Goal: Book appointment/travel/reservation

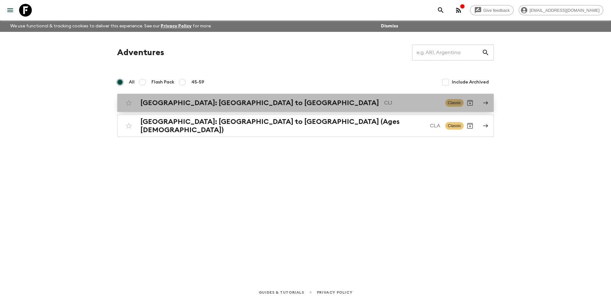
click at [226, 100] on h2 "[GEOGRAPHIC_DATA]: [GEOGRAPHIC_DATA] to [GEOGRAPHIC_DATA]" at bounding box center [259, 103] width 239 height 8
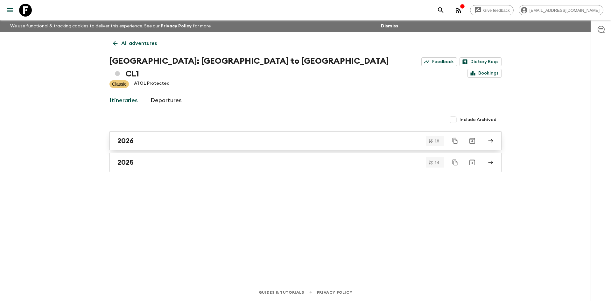
click at [165, 133] on link "2026" at bounding box center [305, 140] width 392 height 19
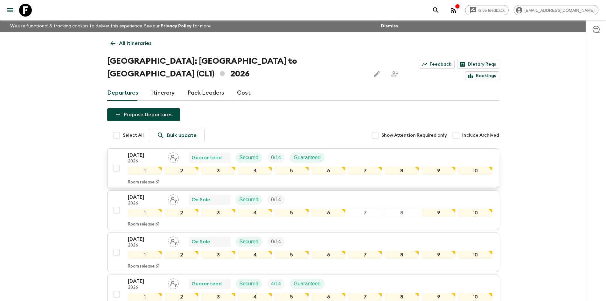
click at [371, 151] on div "[DATE] 2026 Guaranteed Secured 0 / 14 Guaranteed" at bounding box center [310, 157] width 364 height 13
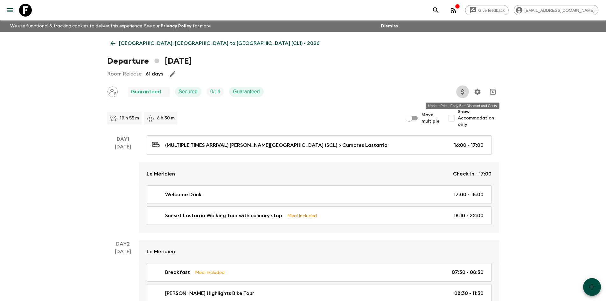
click at [460, 96] on button "Update Price, Early Bird Discount and Costs" at bounding box center [462, 91] width 13 height 13
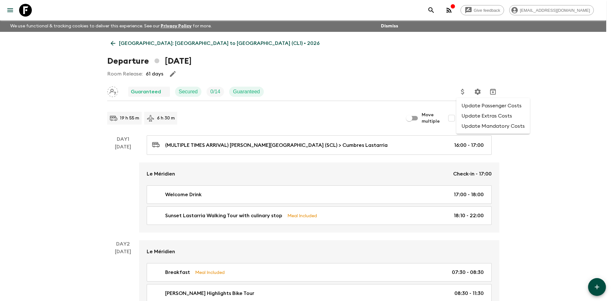
click at [469, 107] on li "Update Passenger Costs" at bounding box center [492, 105] width 73 height 10
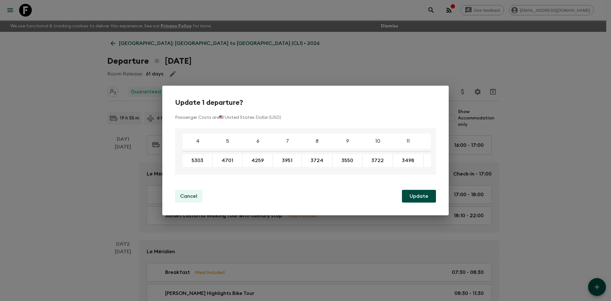
click at [192, 195] on p "Cancel" at bounding box center [188, 196] width 17 height 8
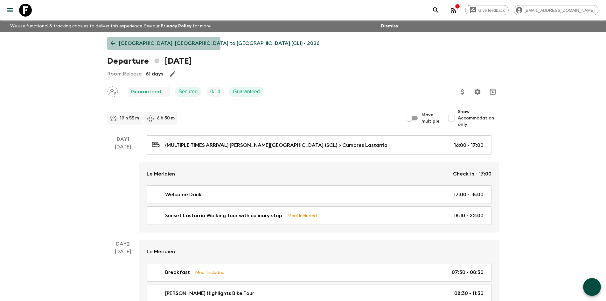
click at [132, 44] on p "[GEOGRAPHIC_DATA]: [GEOGRAPHIC_DATA] to [GEOGRAPHIC_DATA] (CL1) • 2026" at bounding box center [219, 43] width 200 height 8
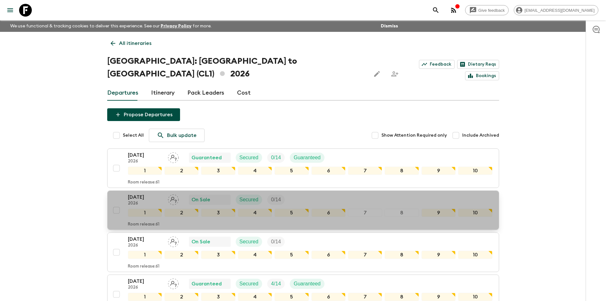
click at [382, 193] on div "[DATE] 2026 On Sale Secured 0 / 14" at bounding box center [310, 199] width 364 height 13
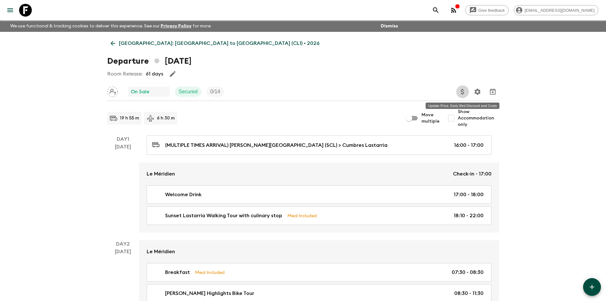
click at [465, 94] on icon "Update Price, Early Bird Discount and Costs" at bounding box center [463, 92] width 8 height 8
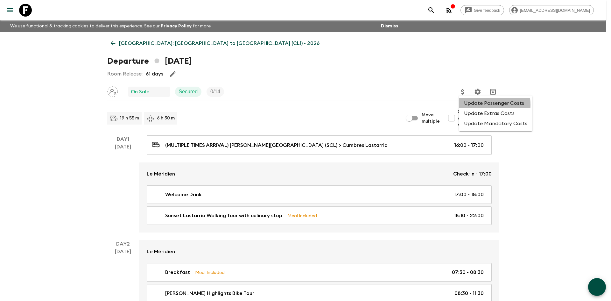
click at [469, 105] on li "Update Passenger Costs" at bounding box center [495, 103] width 73 height 10
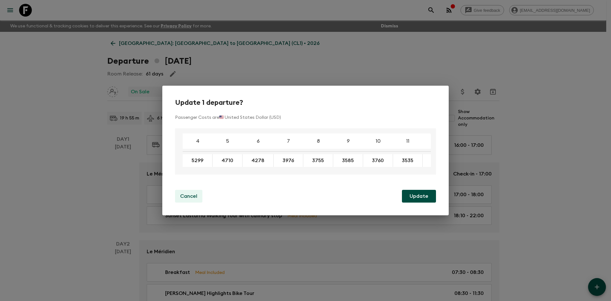
click at [190, 198] on p "Cancel" at bounding box center [188, 196] width 17 height 8
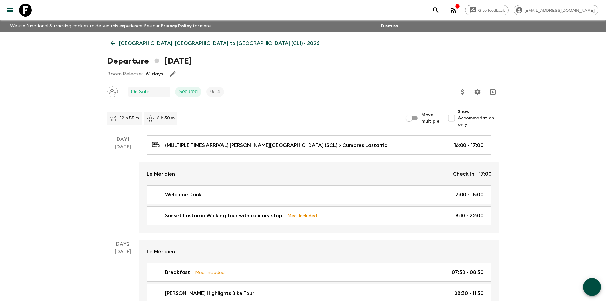
click at [122, 46] on p "[GEOGRAPHIC_DATA]: [GEOGRAPHIC_DATA] to [GEOGRAPHIC_DATA] (CL1) • 2026" at bounding box center [219, 43] width 200 height 8
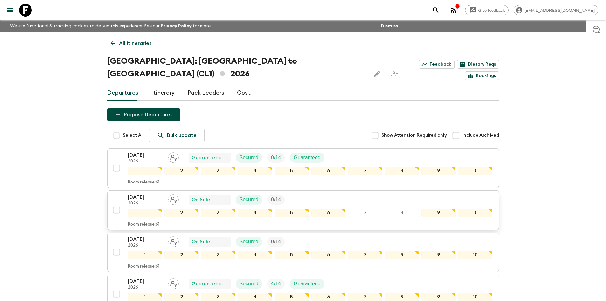
click at [321, 193] on div "[DATE] 2026 On Sale Secured 0 / 14" at bounding box center [310, 199] width 364 height 13
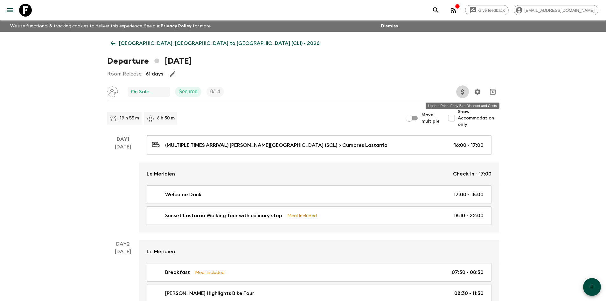
click at [466, 92] on icon "Update Price, Early Bird Discount and Costs" at bounding box center [463, 92] width 8 height 8
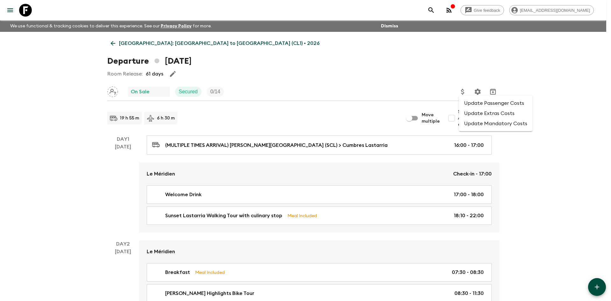
click at [472, 104] on li "Update Passenger Costs" at bounding box center [495, 103] width 73 height 10
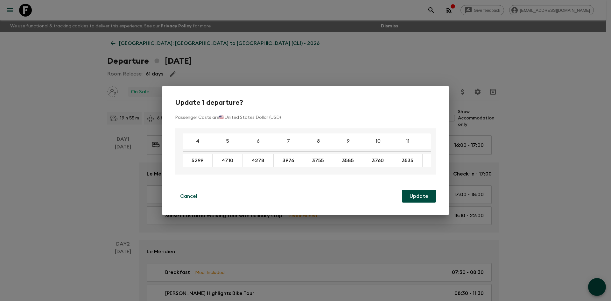
click at [442, 59] on div "Update 1 departure? Passenger Costs are 🇺🇸 United States Dollar (USD) 4 5 6 7 8…" at bounding box center [305, 150] width 611 height 301
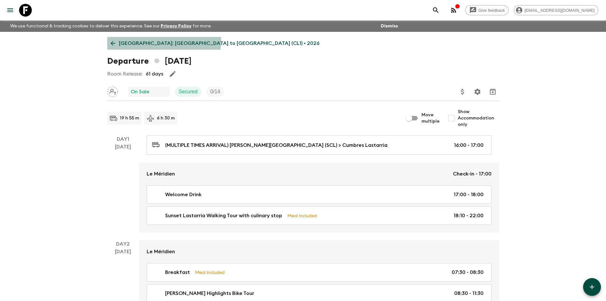
click at [146, 40] on p "[GEOGRAPHIC_DATA]: [GEOGRAPHIC_DATA] to [GEOGRAPHIC_DATA] (CL1) • 2026" at bounding box center [219, 43] width 200 height 8
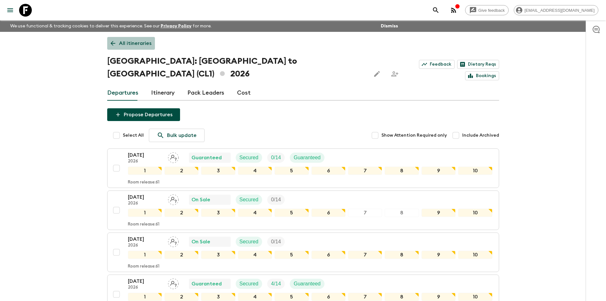
click at [131, 39] on p "All itineraries" at bounding box center [135, 43] width 32 height 8
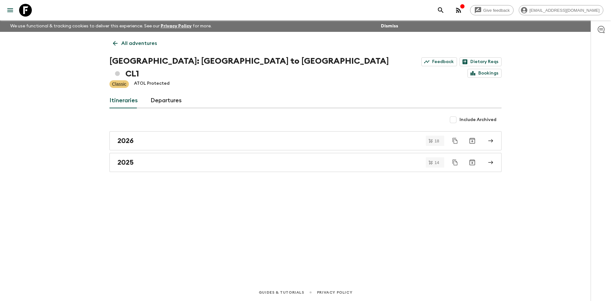
click at [136, 42] on p "All adventures" at bounding box center [139, 43] width 36 height 8
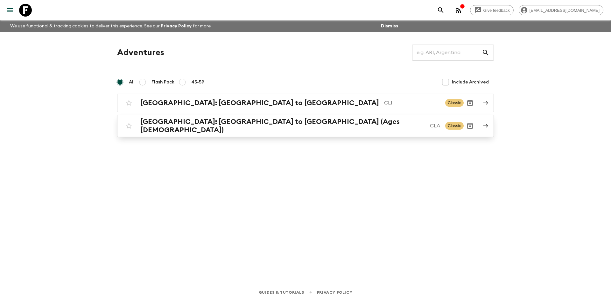
click at [213, 127] on h2 "[GEOGRAPHIC_DATA]: [GEOGRAPHIC_DATA] to [GEOGRAPHIC_DATA] (Ages [DEMOGRAPHIC_DA…" at bounding box center [282, 125] width 284 height 17
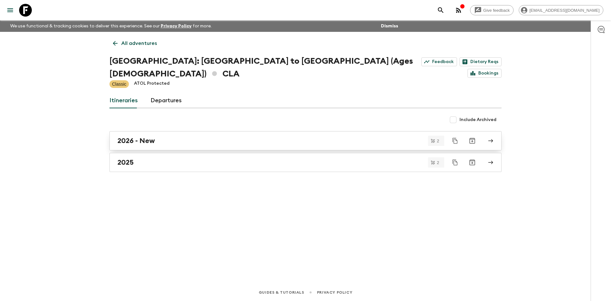
click at [190, 136] on div "2026 - New" at bounding box center [299, 140] width 364 height 8
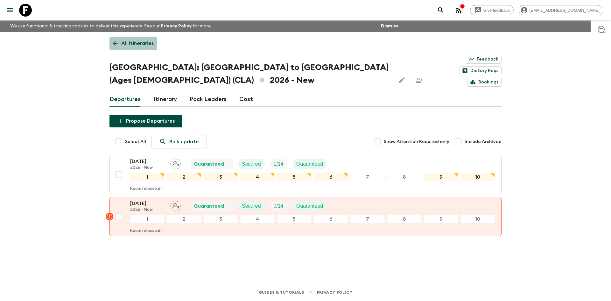
click at [138, 46] on p "All itineraries" at bounding box center [137, 43] width 32 height 8
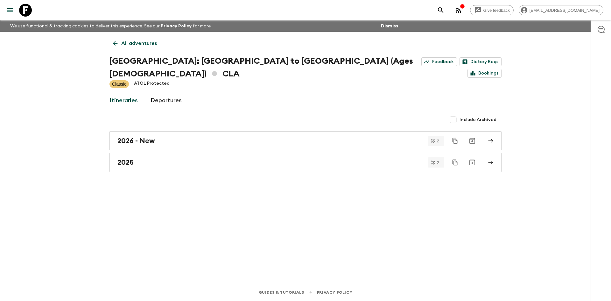
click at [138, 46] on p "All adventures" at bounding box center [139, 43] width 36 height 8
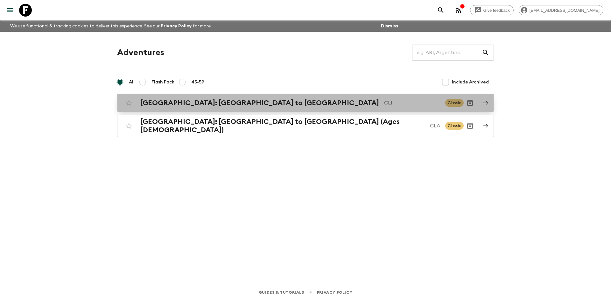
click at [174, 107] on div "[GEOGRAPHIC_DATA]: [GEOGRAPHIC_DATA] to Patagonia CL1 Classic" at bounding box center [292, 102] width 341 height 13
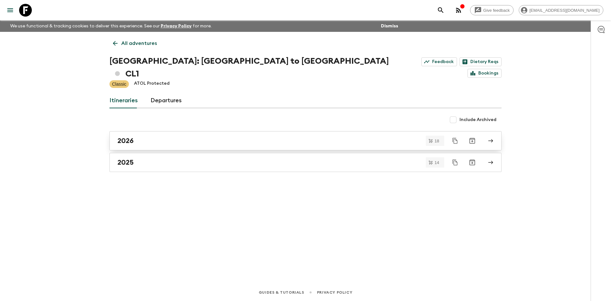
click at [157, 136] on div "2026" at bounding box center [299, 140] width 364 height 8
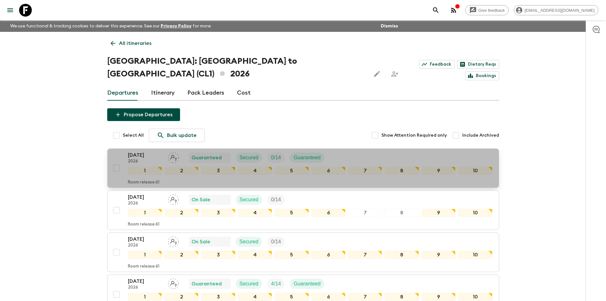
click at [401, 151] on div "[DATE] 2026 Guaranteed Secured 0 / 14 Guaranteed" at bounding box center [310, 157] width 364 height 13
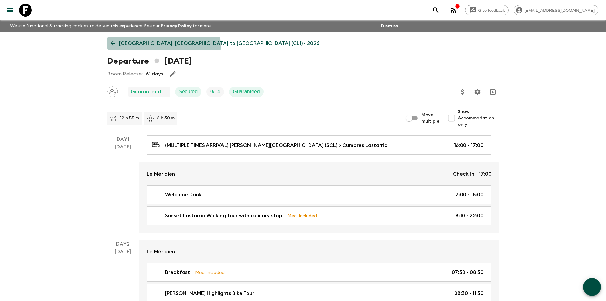
click at [130, 47] on p "[GEOGRAPHIC_DATA]: [GEOGRAPHIC_DATA] to [GEOGRAPHIC_DATA] (CL1) • 2026" at bounding box center [219, 43] width 200 height 8
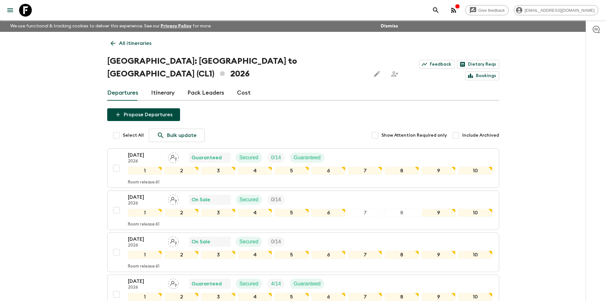
click at [152, 44] on link "All itineraries" at bounding box center [131, 43] width 48 height 13
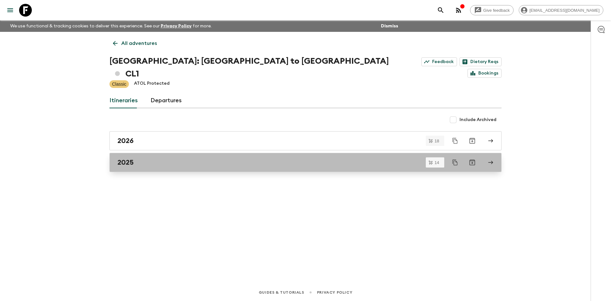
click at [164, 155] on link "2025" at bounding box center [305, 162] width 392 height 19
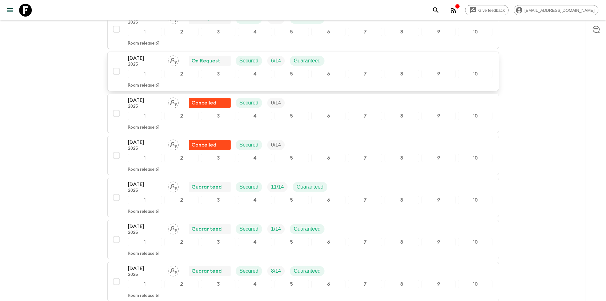
scroll to position [382, 0]
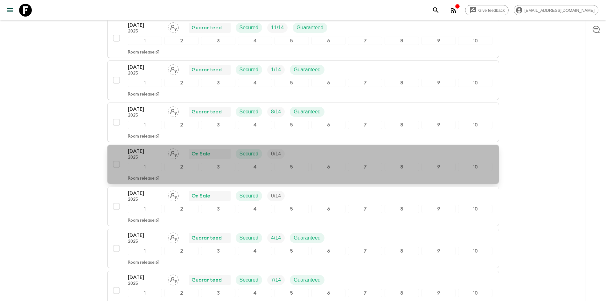
click at [158, 155] on p "2025" at bounding box center [145, 157] width 35 height 5
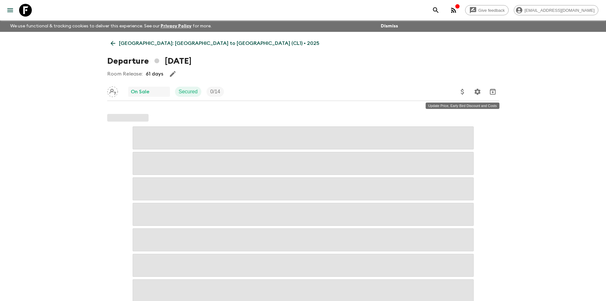
click at [464, 93] on icon "Update Price, Early Bird Discount and Costs" at bounding box center [463, 92] width 8 height 8
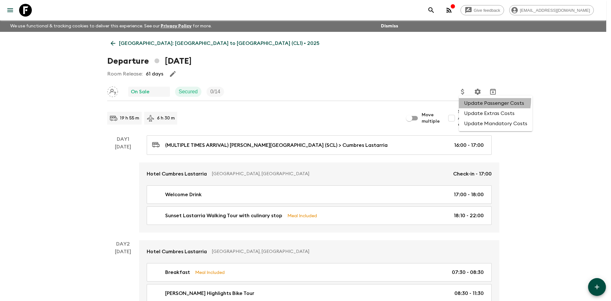
click at [468, 98] on li "Update Passenger Costs" at bounding box center [495, 103] width 73 height 10
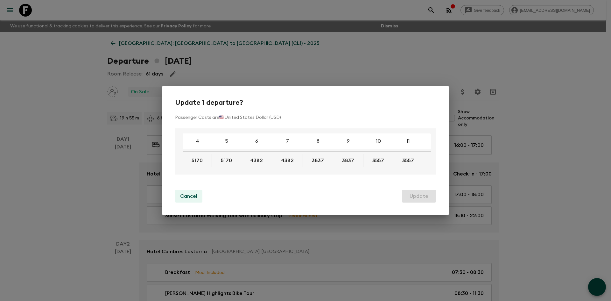
click at [192, 195] on p "Cancel" at bounding box center [188, 196] width 17 height 8
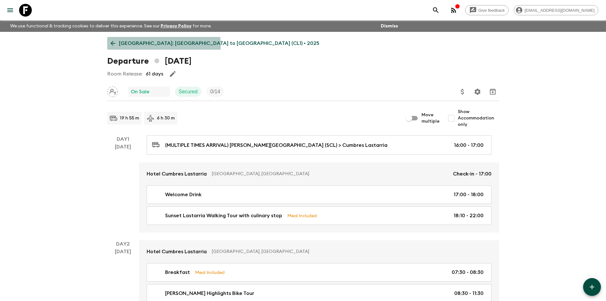
click at [137, 46] on p "[GEOGRAPHIC_DATA]: [GEOGRAPHIC_DATA] to [GEOGRAPHIC_DATA] (CL1) • 2025" at bounding box center [219, 43] width 200 height 8
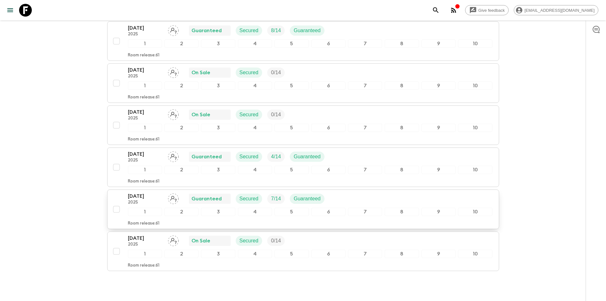
scroll to position [478, 0]
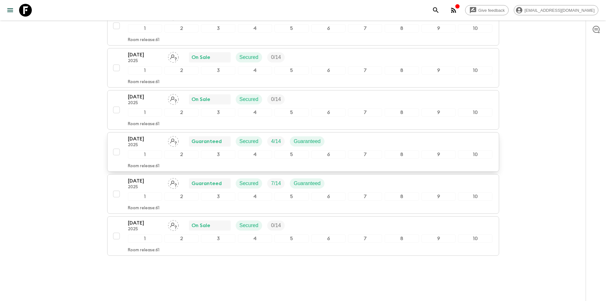
click at [364, 135] on div "[DATE] 2025 Guaranteed Secured 4 / 14 Guaranteed" at bounding box center [310, 141] width 364 height 13
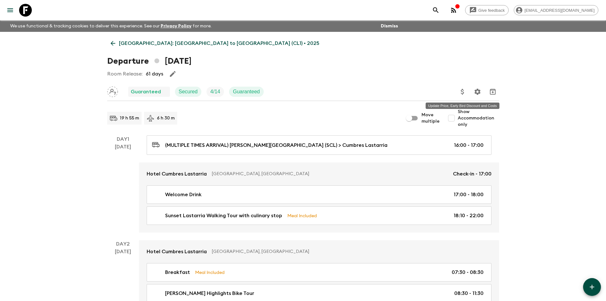
click at [464, 94] on icon "Update Price, Early Bird Discount and Costs" at bounding box center [463, 92] width 8 height 8
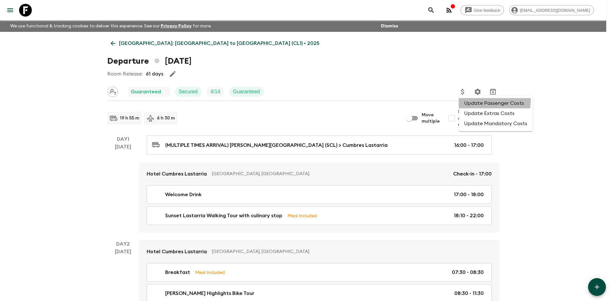
click at [469, 100] on li "Update Passenger Costs" at bounding box center [495, 103] width 73 height 10
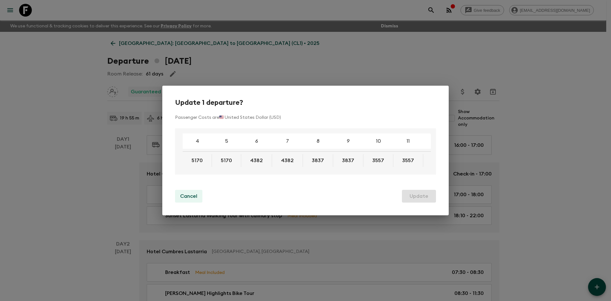
click at [186, 198] on p "Cancel" at bounding box center [188, 196] width 17 height 8
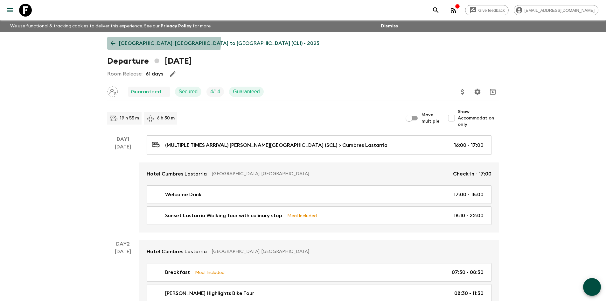
click at [122, 38] on link "[GEOGRAPHIC_DATA]: [GEOGRAPHIC_DATA] to [GEOGRAPHIC_DATA] (CL1) • 2025" at bounding box center [215, 43] width 216 height 13
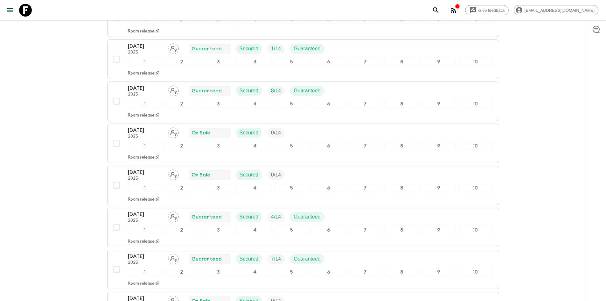
scroll to position [445, 0]
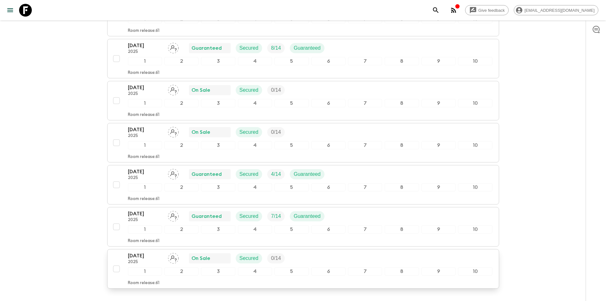
click at [346, 252] on div "[DATE] 2025 On Sale Secured 0 / 14" at bounding box center [310, 258] width 364 height 13
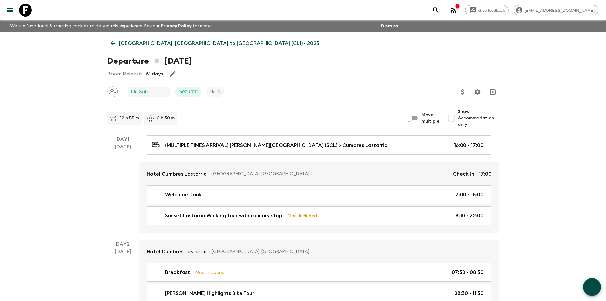
click at [459, 90] on icon "Update Price, Early Bird Discount and Costs" at bounding box center [463, 92] width 8 height 8
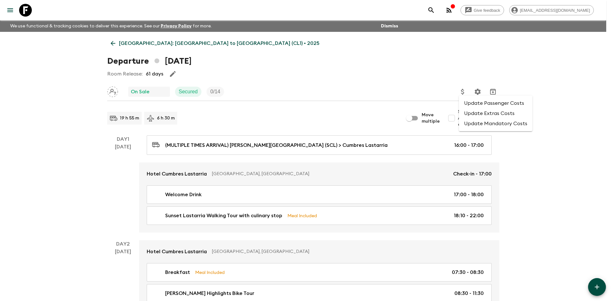
click at [465, 100] on li "Update Passenger Costs" at bounding box center [495, 103] width 73 height 10
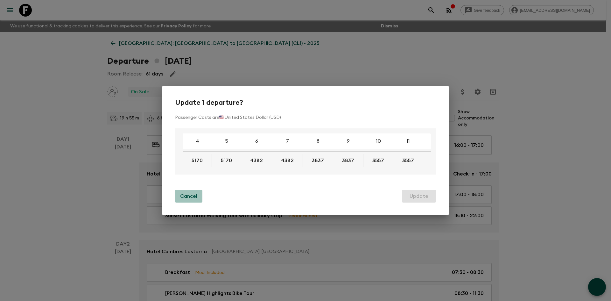
click at [192, 198] on p "Cancel" at bounding box center [188, 196] width 17 height 8
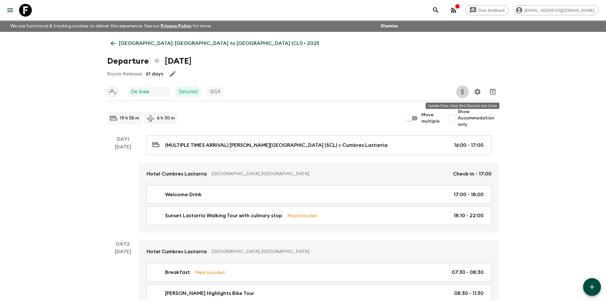
click at [464, 87] on button "Update Price, Early Bird Discount and Costs" at bounding box center [462, 91] width 13 height 13
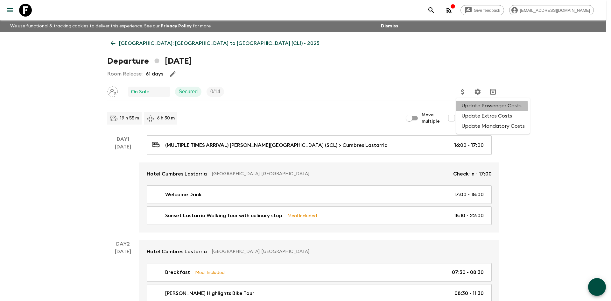
click at [467, 107] on li "Update Passenger Costs" at bounding box center [492, 105] width 73 height 10
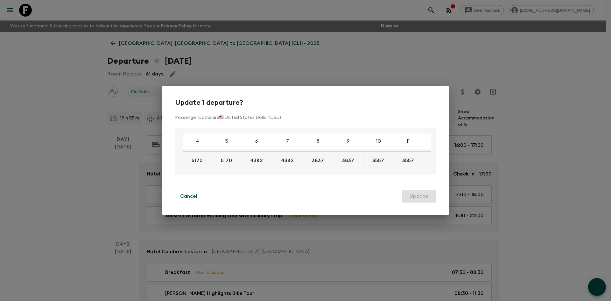
click at [370, 73] on div "Update 1 departure? Passenger Costs are 🇺🇸 United States Dollar (USD) 4 5 6 7 8…" at bounding box center [305, 150] width 611 height 301
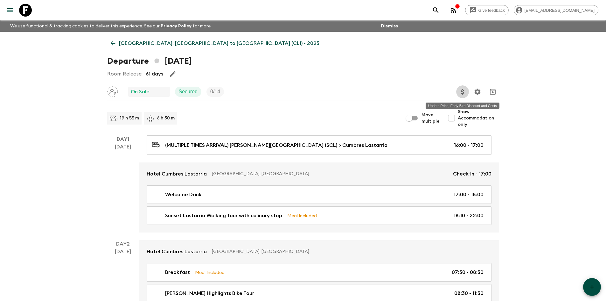
click at [465, 91] on icon "Update Price, Early Bird Discount and Costs" at bounding box center [463, 92] width 8 height 8
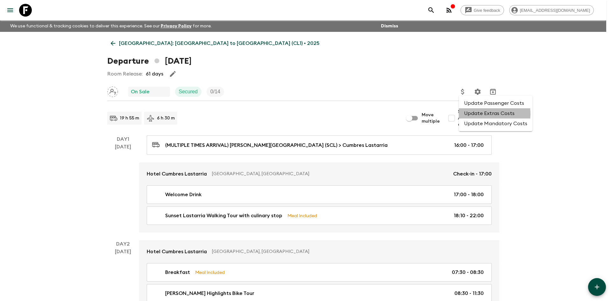
click at [487, 114] on li "Update Extras Costs" at bounding box center [495, 113] width 73 height 10
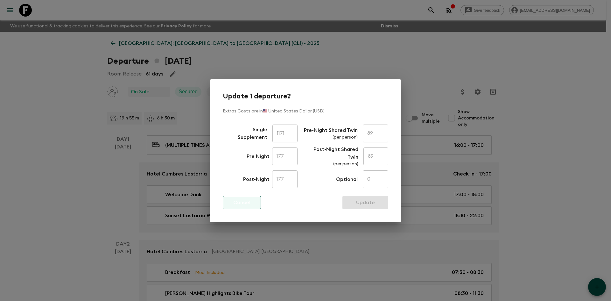
click at [253, 204] on button "Cancel" at bounding box center [242, 202] width 38 height 13
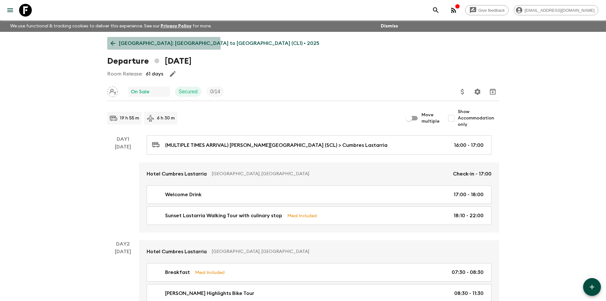
click at [153, 45] on p "[GEOGRAPHIC_DATA]: [GEOGRAPHIC_DATA] to [GEOGRAPHIC_DATA] (CL1) • 2025" at bounding box center [219, 43] width 200 height 8
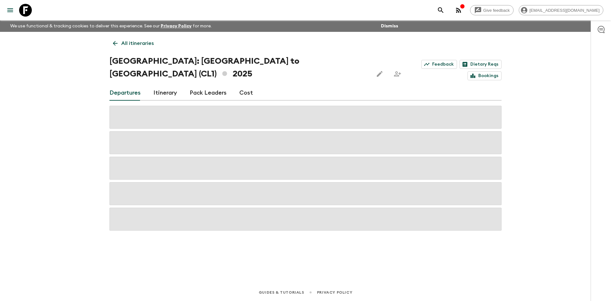
click at [153, 45] on p "All itineraries" at bounding box center [137, 43] width 32 height 8
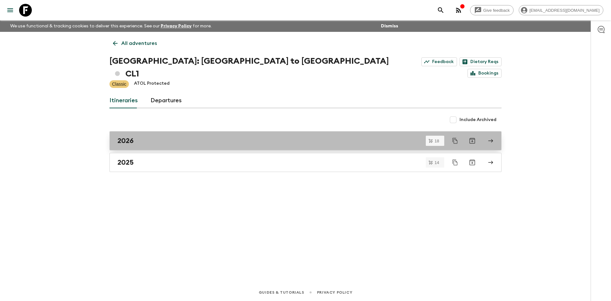
click at [138, 136] on div "2026" at bounding box center [299, 140] width 364 height 8
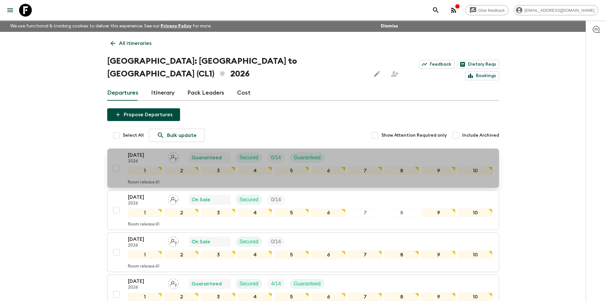
click at [354, 151] on div "[DATE] 2026 Guaranteed Secured 0 / 14 Guaranteed" at bounding box center [310, 157] width 364 height 13
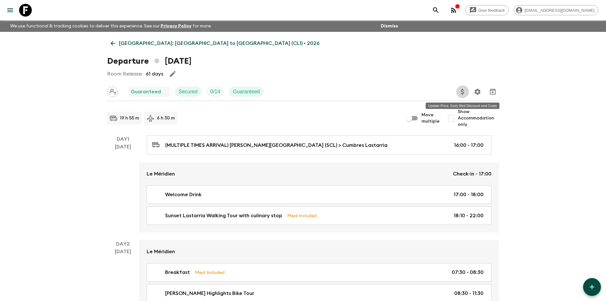
click at [460, 92] on icon "Update Price, Early Bird Discount and Costs" at bounding box center [463, 92] width 8 height 8
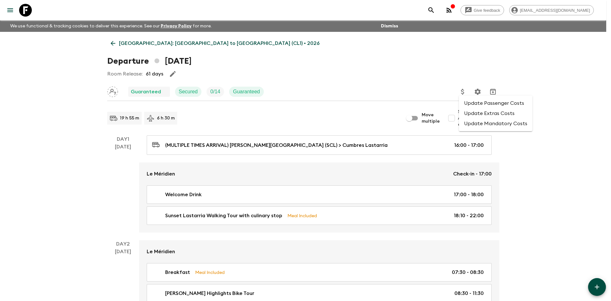
click at [483, 116] on li "Update Extras Costs" at bounding box center [495, 113] width 73 height 10
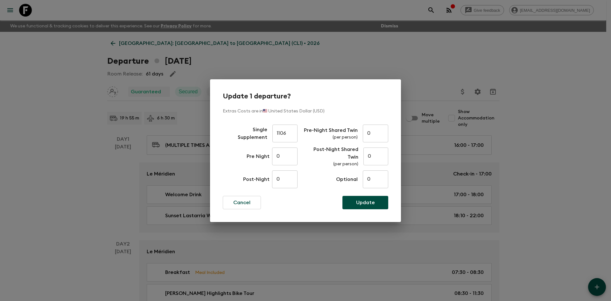
click at [44, 90] on div "Update 1 departure? Extras Costs are in 🇺🇸 United States Dollar (USD) Single Su…" at bounding box center [305, 150] width 611 height 301
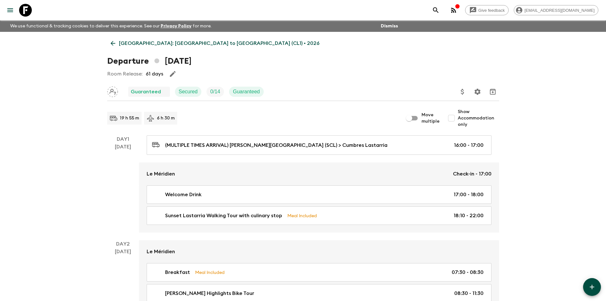
click at [123, 45] on p "[GEOGRAPHIC_DATA]: [GEOGRAPHIC_DATA] to [GEOGRAPHIC_DATA] (CL1) • 2026" at bounding box center [219, 43] width 200 height 8
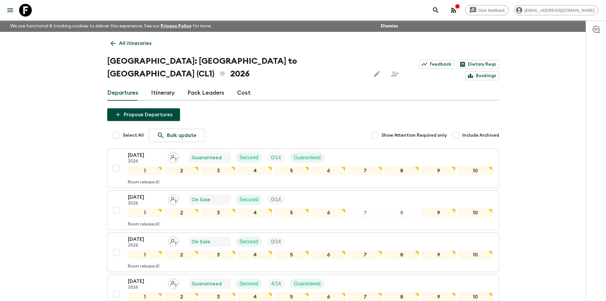
click at [129, 44] on p "All itineraries" at bounding box center [135, 43] width 32 height 8
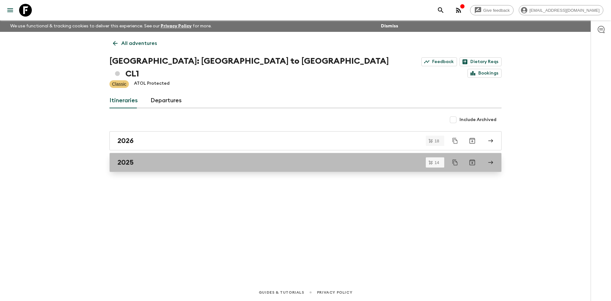
click at [160, 158] on div "2025" at bounding box center [299, 162] width 364 height 8
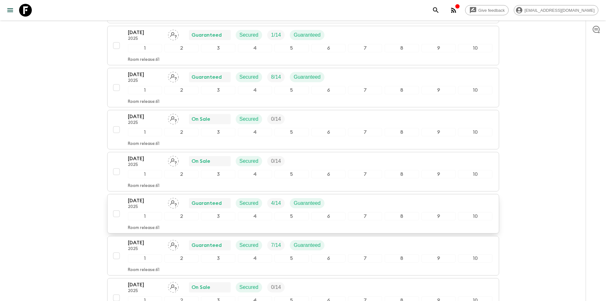
scroll to position [414, 0]
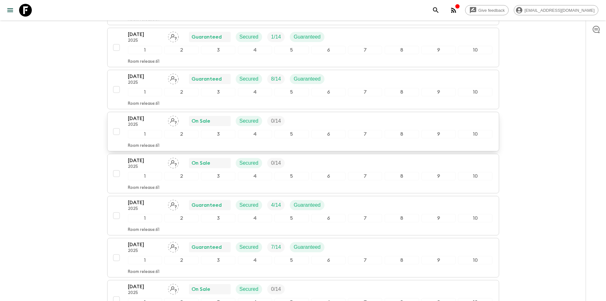
click at [159, 122] on p "2025" at bounding box center [145, 124] width 35 height 5
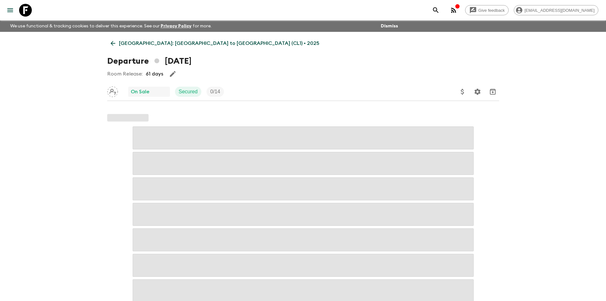
click at [462, 92] on icon "Update Price, Early Bird Discount and Costs" at bounding box center [463, 92] width 8 height 8
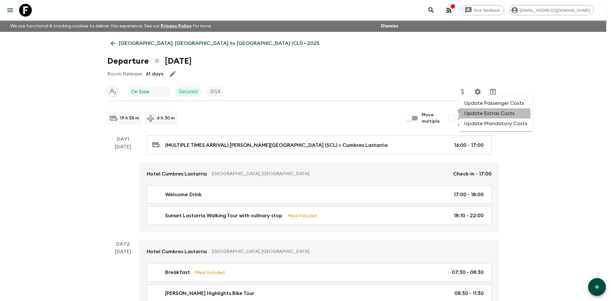
click at [472, 114] on li "Update Extras Costs" at bounding box center [495, 113] width 73 height 10
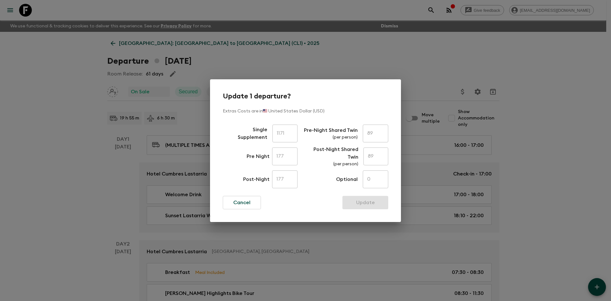
click at [105, 182] on div "Update 1 departure? Extras Costs are in 🇺🇸 United States Dollar (USD) Single Su…" at bounding box center [305, 150] width 611 height 301
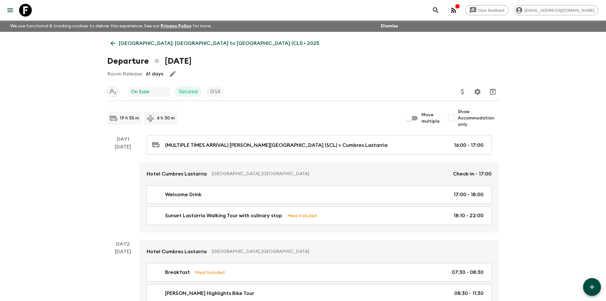
click at [131, 42] on p "[GEOGRAPHIC_DATA]: [GEOGRAPHIC_DATA] to [GEOGRAPHIC_DATA] (CL1) • 2025" at bounding box center [219, 43] width 200 height 8
